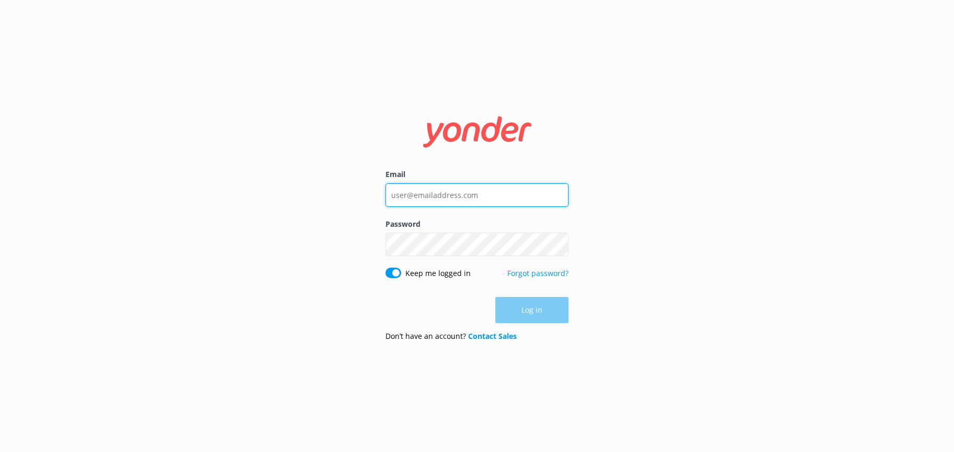
type input "[EMAIL_ADDRESS][DOMAIN_NAME]"
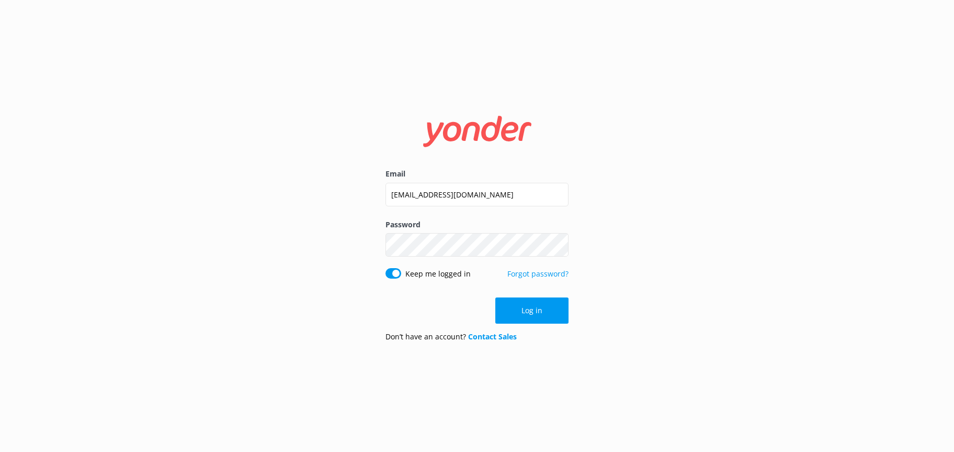
click at [668, 351] on div "Email [EMAIL_ADDRESS][DOMAIN_NAME] Password Show password Keep me logged in For…" at bounding box center [477, 226] width 954 height 452
click at [526, 305] on button "Log in" at bounding box center [532, 310] width 73 height 26
